Goal: Information Seeking & Learning: Learn about a topic

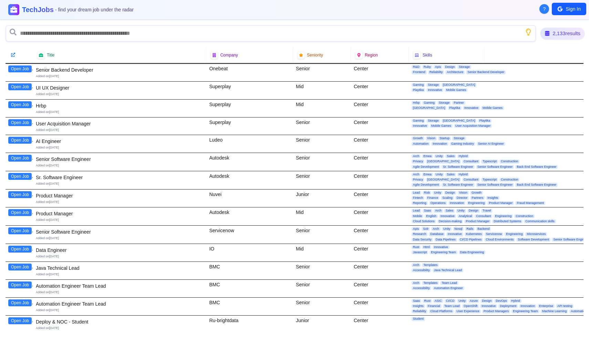
click at [549, 36] on div "2,133 results" at bounding box center [562, 34] width 44 height 12
click at [33, 14] on h1 "TechJobs - find your dream job under the radar" at bounding box center [77, 10] width 115 height 10
click at [17, 8] on icon at bounding box center [14, 10] width 8 height 8
click at [61, 35] on input "text" at bounding box center [271, 33] width 530 height 17
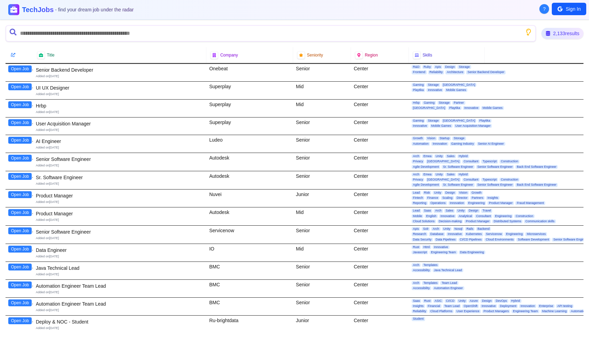
click at [526, 31] on icon "Show search tips" at bounding box center [528, 32] width 8 height 8
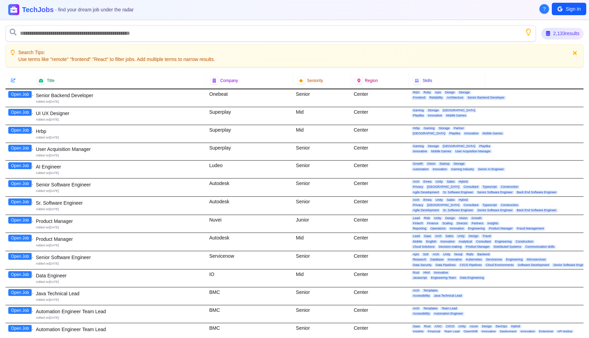
click at [555, 32] on div "2,133 results" at bounding box center [562, 33] width 42 height 11
click at [565, 9] on button "Sign In" at bounding box center [568, 9] width 34 height 12
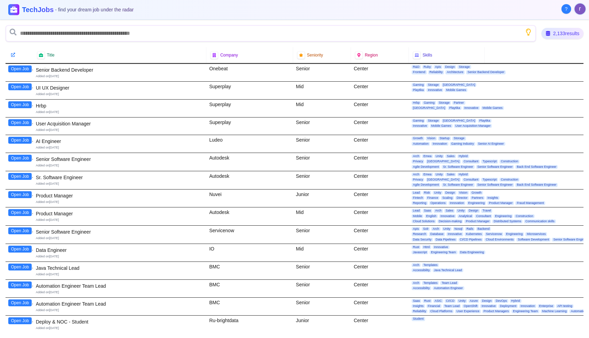
click at [11, 56] on div at bounding box center [12, 54] width 7 height 7
click at [14, 55] on icon at bounding box center [13, 54] width 4 height 4
click at [17, 12] on div at bounding box center [13, 9] width 15 height 15
click at [18, 30] on input "text" at bounding box center [271, 33] width 530 height 17
click at [14, 31] on icon at bounding box center [13, 32] width 7 height 7
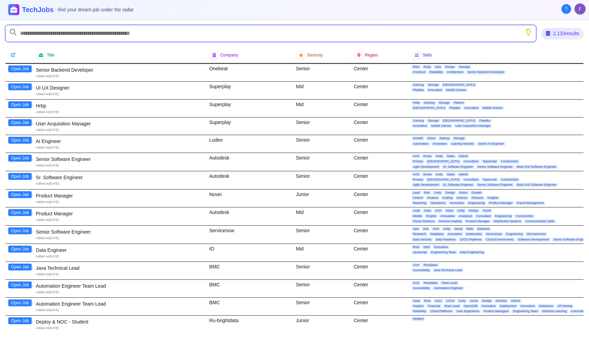
click at [94, 37] on input "text" at bounding box center [271, 33] width 530 height 17
click at [141, 29] on input "text" at bounding box center [271, 33] width 530 height 17
type input "*******"
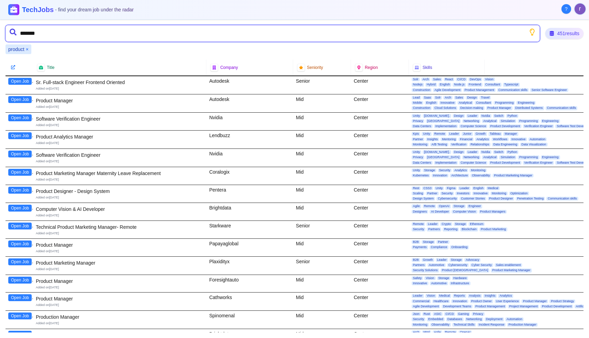
type input "********"
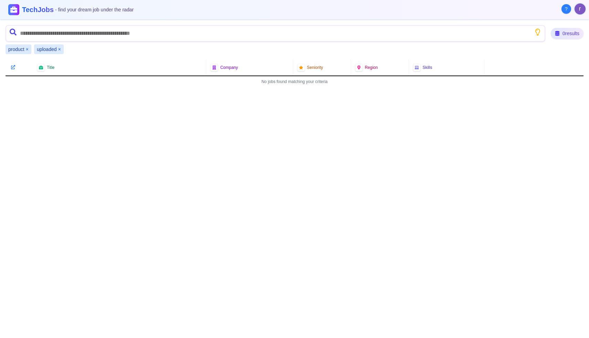
click at [61, 50] on div "uploaded ×" at bounding box center [49, 49] width 30 height 10
click at [60, 50] on button "×" at bounding box center [59, 49] width 3 height 7
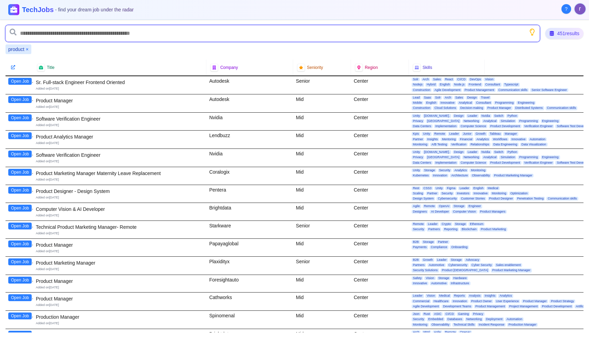
click at [61, 35] on input "text" at bounding box center [273, 33] width 534 height 17
click at [28, 48] on button "×" at bounding box center [27, 49] width 3 height 7
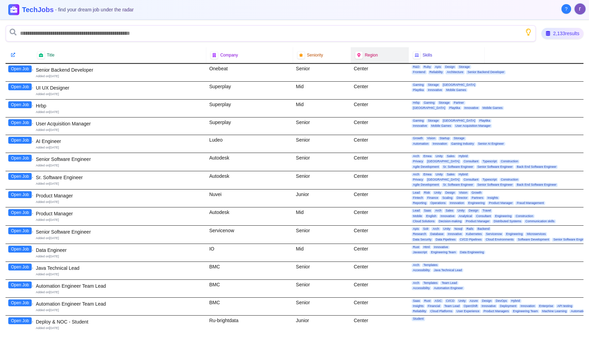
click at [369, 60] on div "Region" at bounding box center [380, 55] width 58 height 16
click at [365, 54] on span "Region" at bounding box center [371, 55] width 13 height 6
click at [356, 54] on icon at bounding box center [358, 55] width 5 height 5
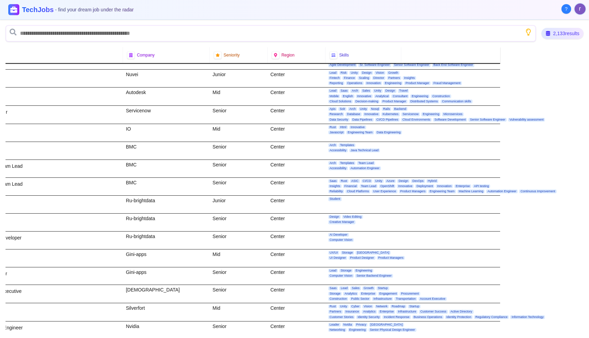
scroll to position [0, 83]
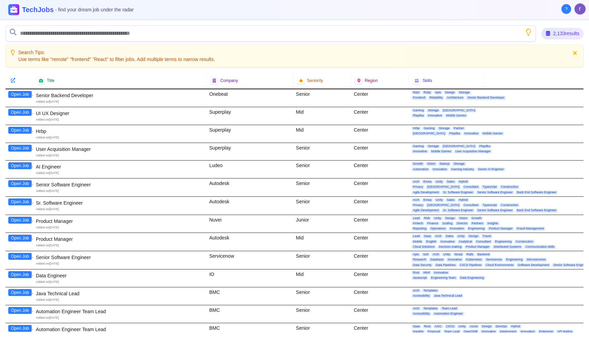
click at [13, 82] on icon at bounding box center [13, 80] width 5 height 5
click at [12, 80] on icon at bounding box center [13, 80] width 4 height 4
click at [14, 93] on button "Open Job" at bounding box center [19, 94] width 23 height 7
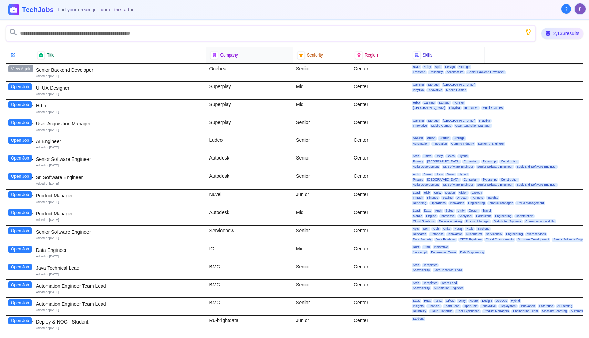
click at [229, 54] on span "Company" at bounding box center [229, 55] width 18 height 6
click at [240, 57] on div "Company" at bounding box center [249, 55] width 78 height 8
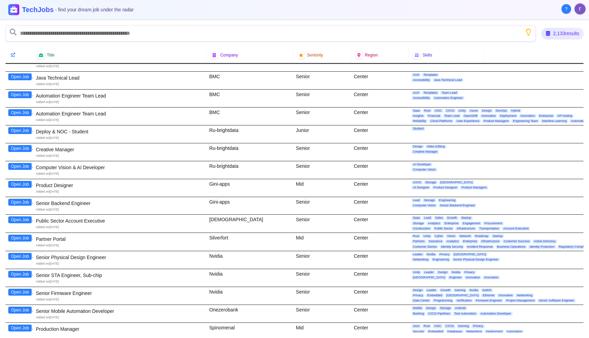
scroll to position [93, 0]
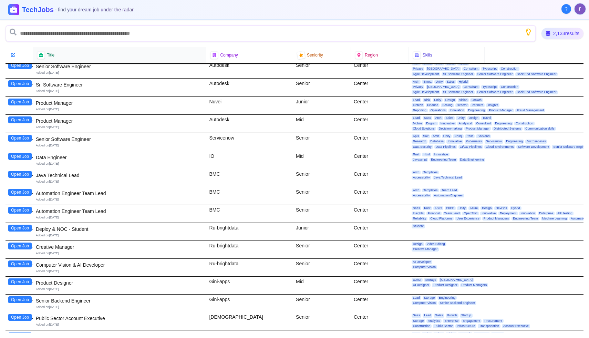
click at [49, 58] on div "Title" at bounding box center [119, 55] width 165 height 8
click at [55, 52] on div "Title" at bounding box center [119, 55] width 165 height 8
click at [52, 53] on span "Title" at bounding box center [51, 55] width 8 height 6
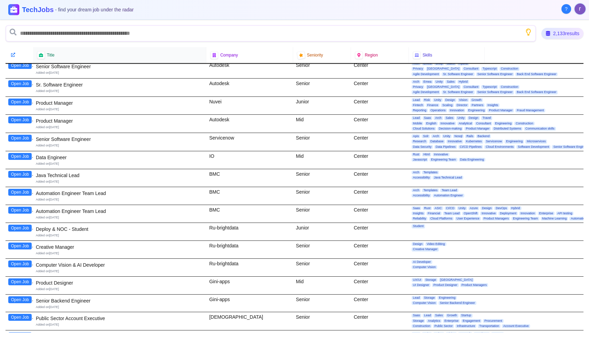
click at [46, 55] on div "Title" at bounding box center [119, 55] width 165 height 8
click at [43, 55] on icon at bounding box center [41, 55] width 5 height 5
click at [18, 57] on div at bounding box center [19, 54] width 19 height 7
click at [15, 57] on div at bounding box center [13, 55] width 8 height 8
click at [42, 57] on icon at bounding box center [41, 55] width 4 height 4
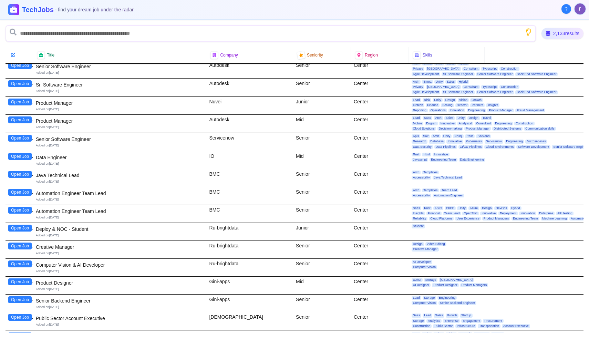
click at [527, 34] on icon "Show search tips" at bounding box center [528, 32] width 9 height 9
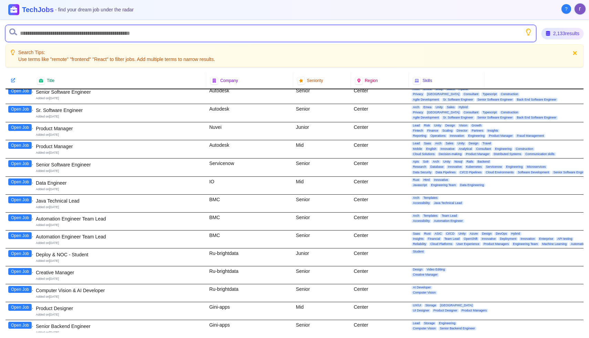
click at [433, 32] on input "text" at bounding box center [271, 33] width 530 height 17
type input "*******"
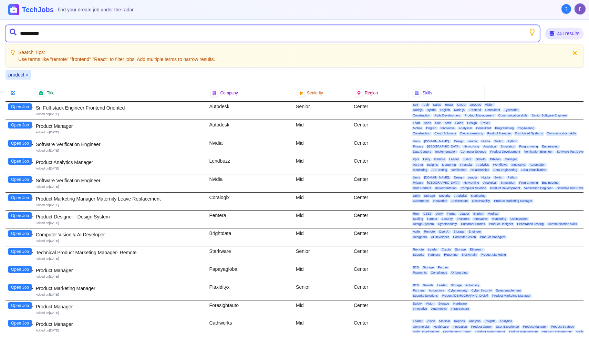
type input "**********"
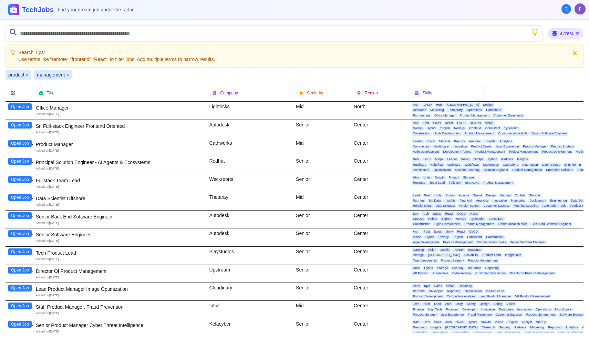
click at [577, 51] on icon at bounding box center [574, 53] width 6 height 6
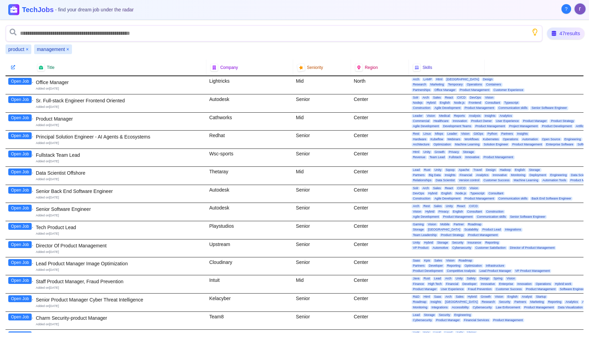
click at [569, 30] on div "47 results" at bounding box center [566, 34] width 38 height 12
click at [560, 31] on div "47 results" at bounding box center [565, 33] width 35 height 11
click at [560, 31] on div "47 results" at bounding box center [565, 33] width 36 height 11
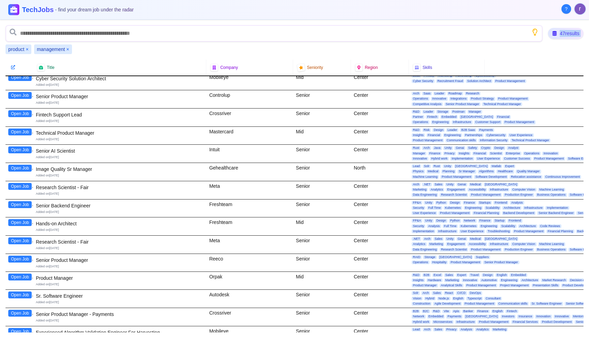
scroll to position [611, 0]
